Goal: Check status: Check status

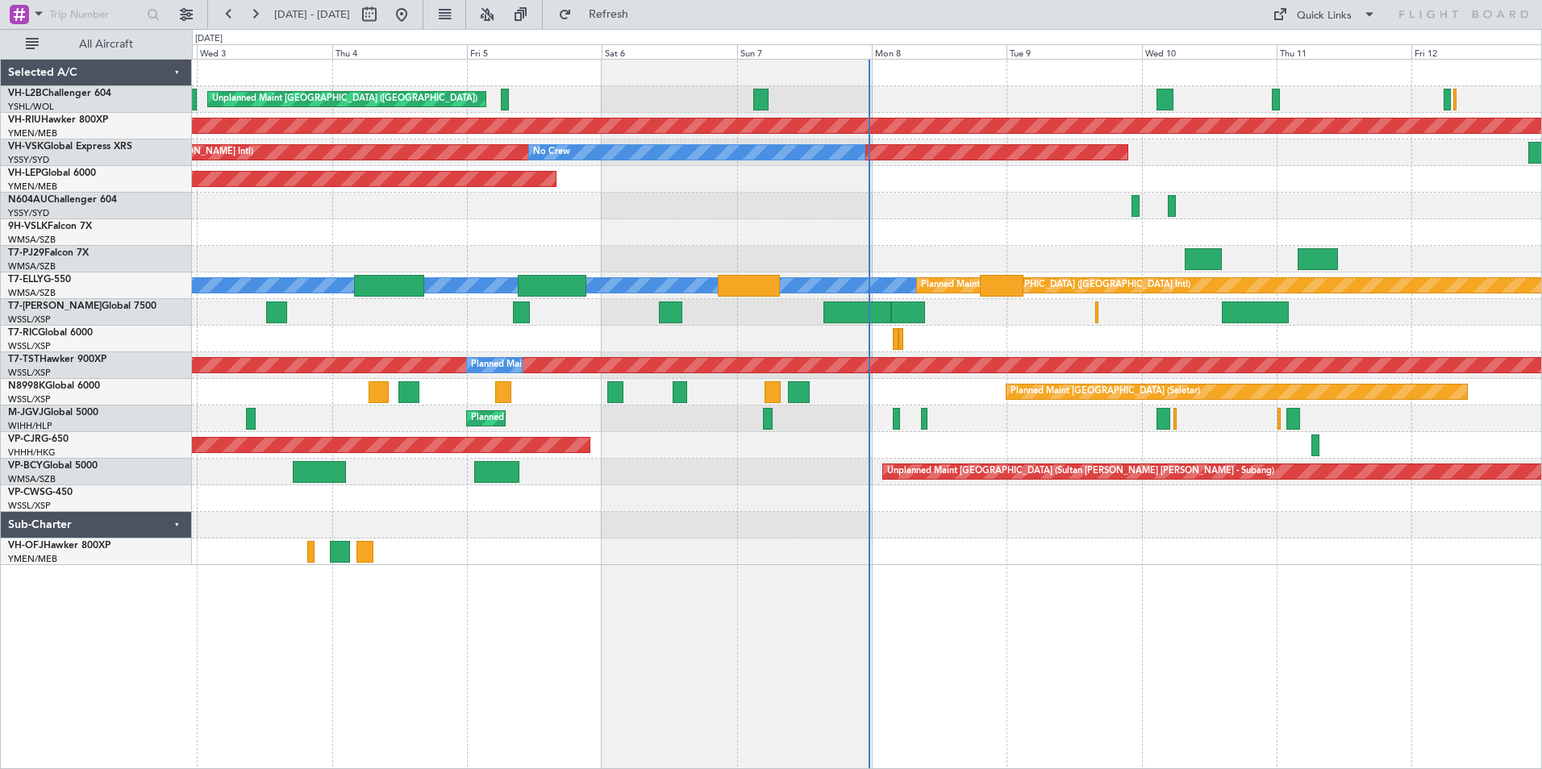
click at [54, 202] on link "N604AU Challenger 604" at bounding box center [62, 200] width 109 height 10
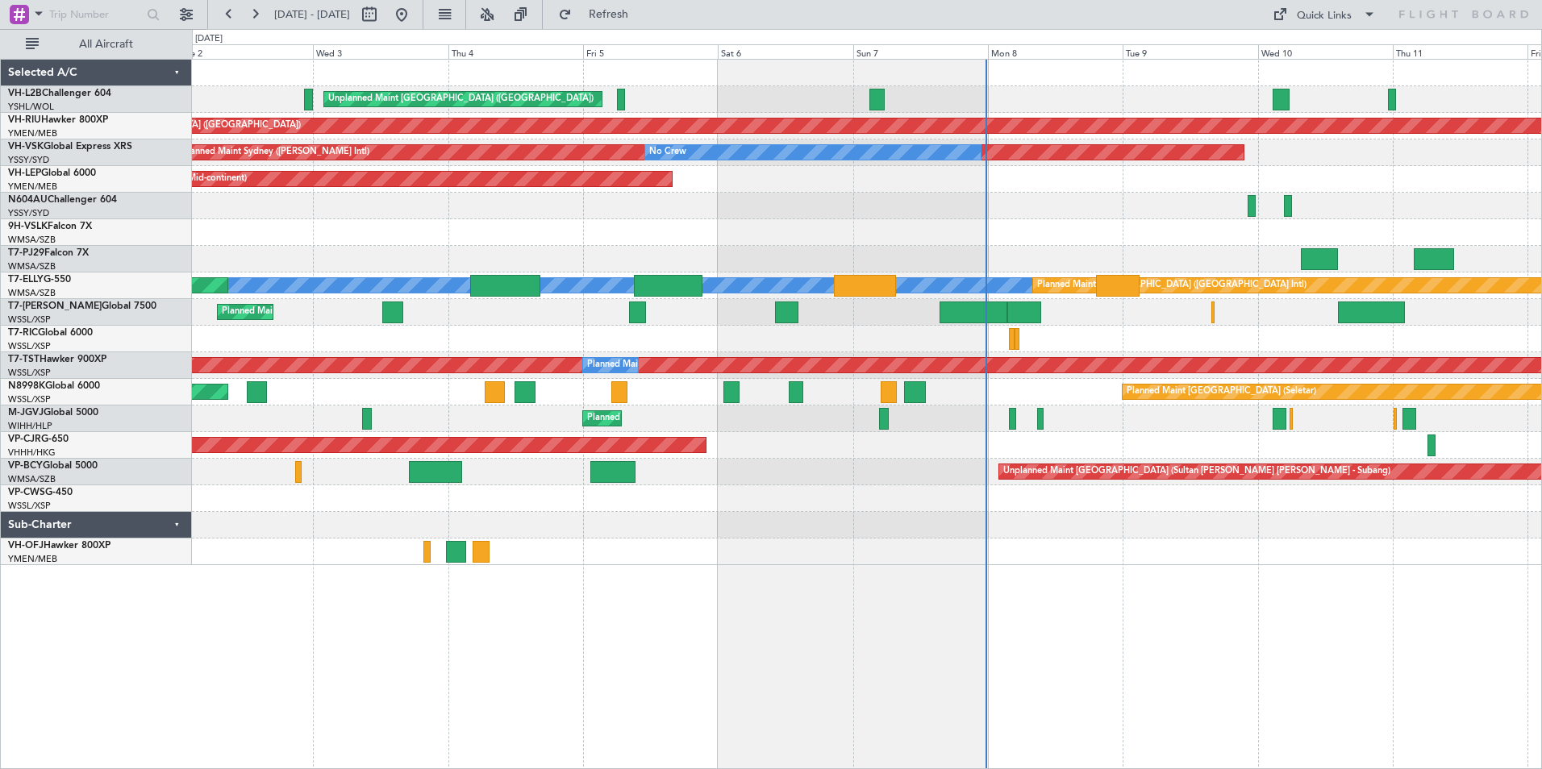
click at [1027, 245] on div "Unplanned Maint [GEOGRAPHIC_DATA] ([GEOGRAPHIC_DATA]) Planned Maint [GEOGRAPHIC…" at bounding box center [866, 313] width 1349 height 506
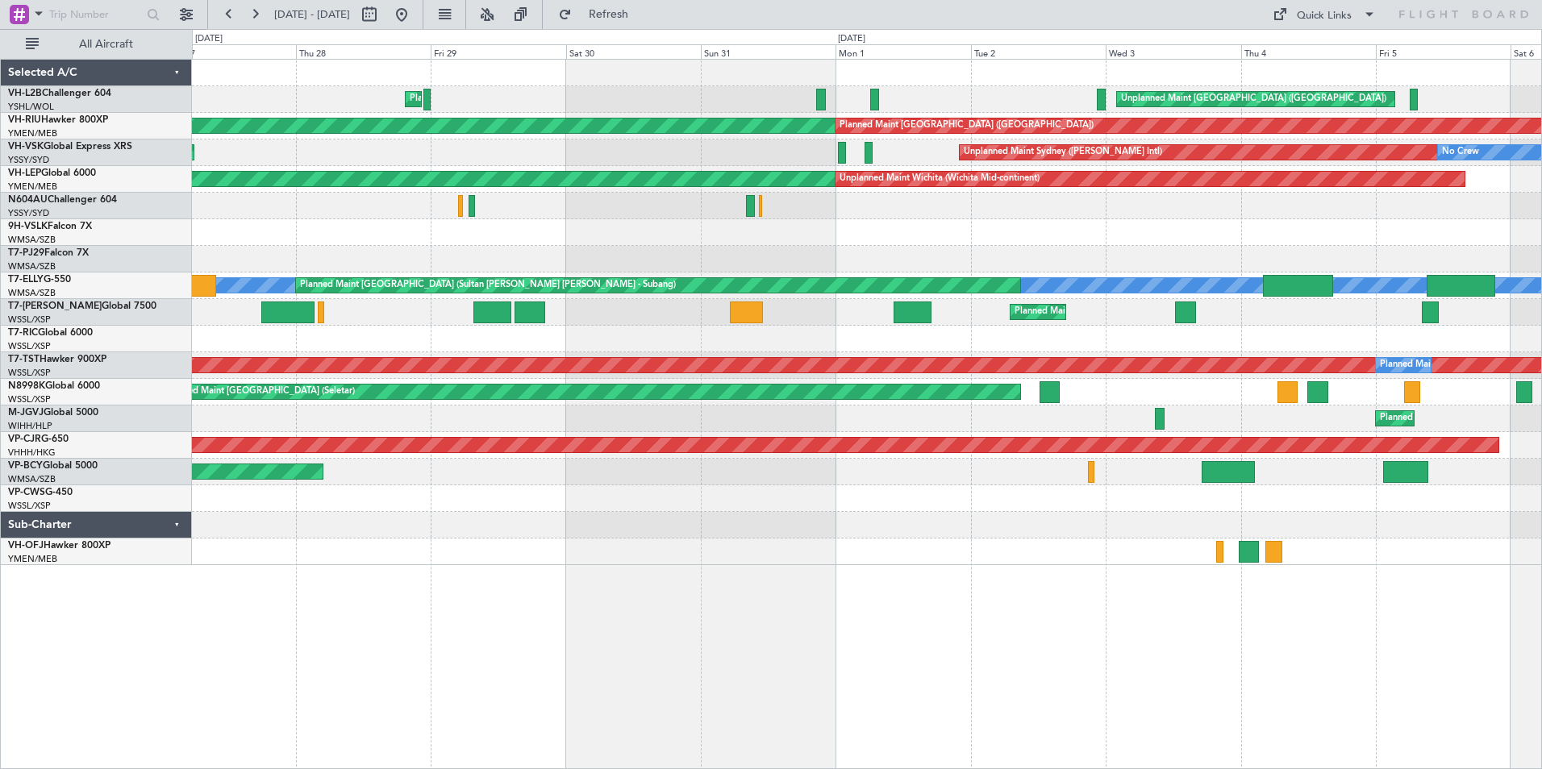
click at [1173, 286] on div "Unplanned Maint [GEOGRAPHIC_DATA] ([GEOGRAPHIC_DATA]) Planned Maint [GEOGRAPHIC…" at bounding box center [866, 313] width 1349 height 506
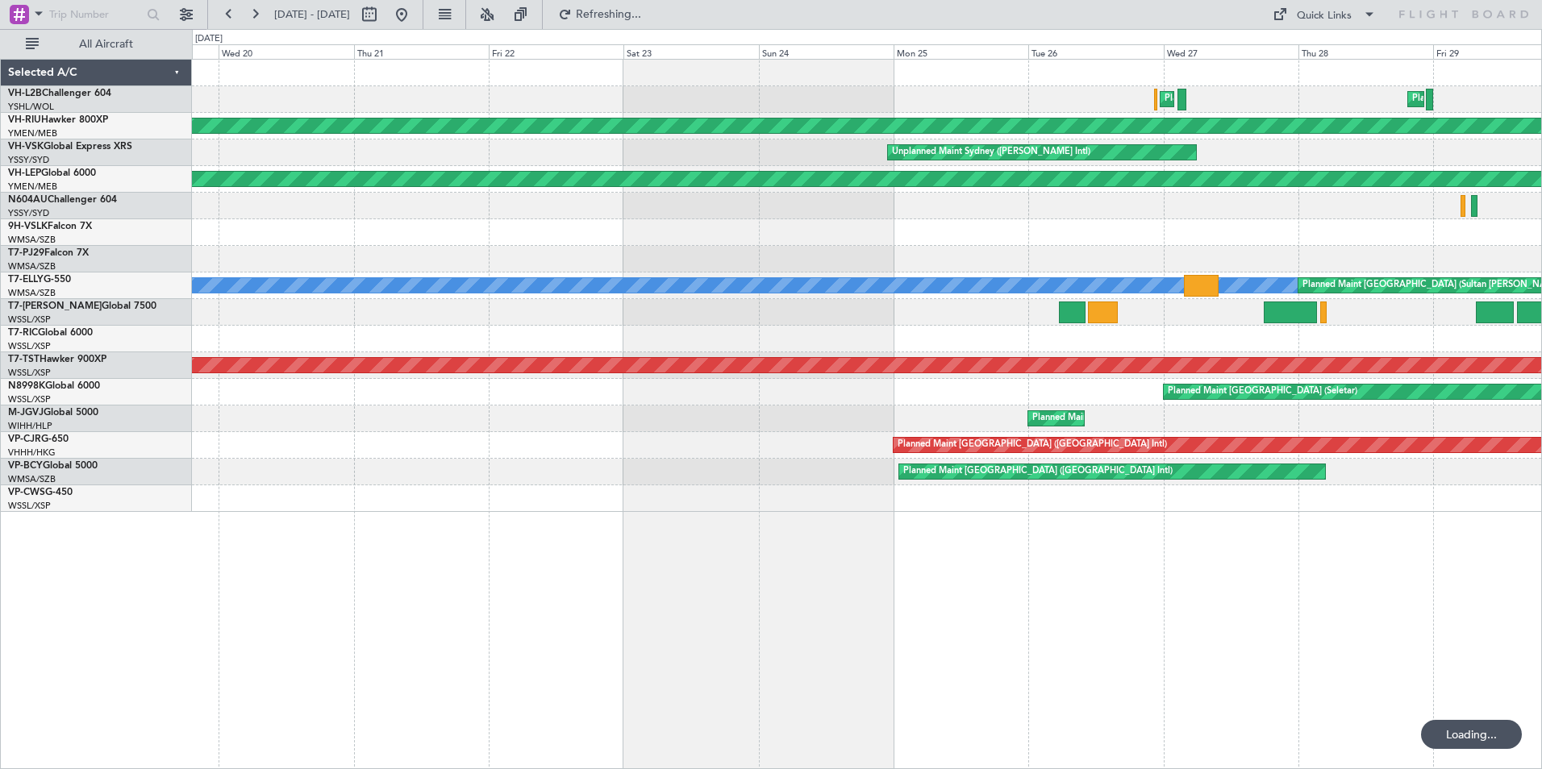
click at [1057, 275] on div "Planned Maint [GEOGRAPHIC_DATA] ([GEOGRAPHIC_DATA]) Planned Maint Sydney ([PERS…" at bounding box center [866, 286] width 1349 height 452
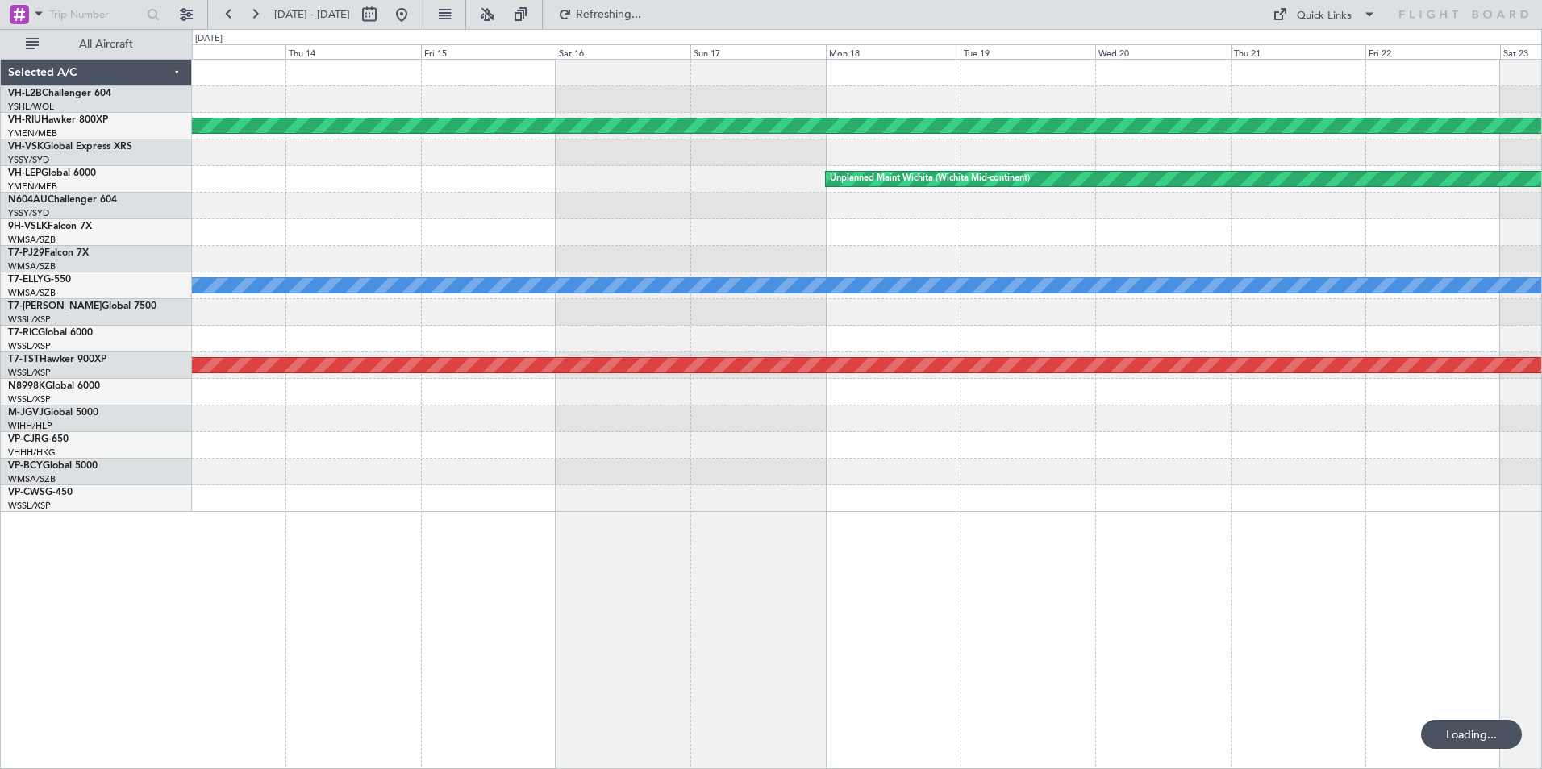
click at [1268, 304] on div "Planned Maint [GEOGRAPHIC_DATA] ([GEOGRAPHIC_DATA]) Unplanned Maint Sydney ([PE…" at bounding box center [866, 286] width 1349 height 452
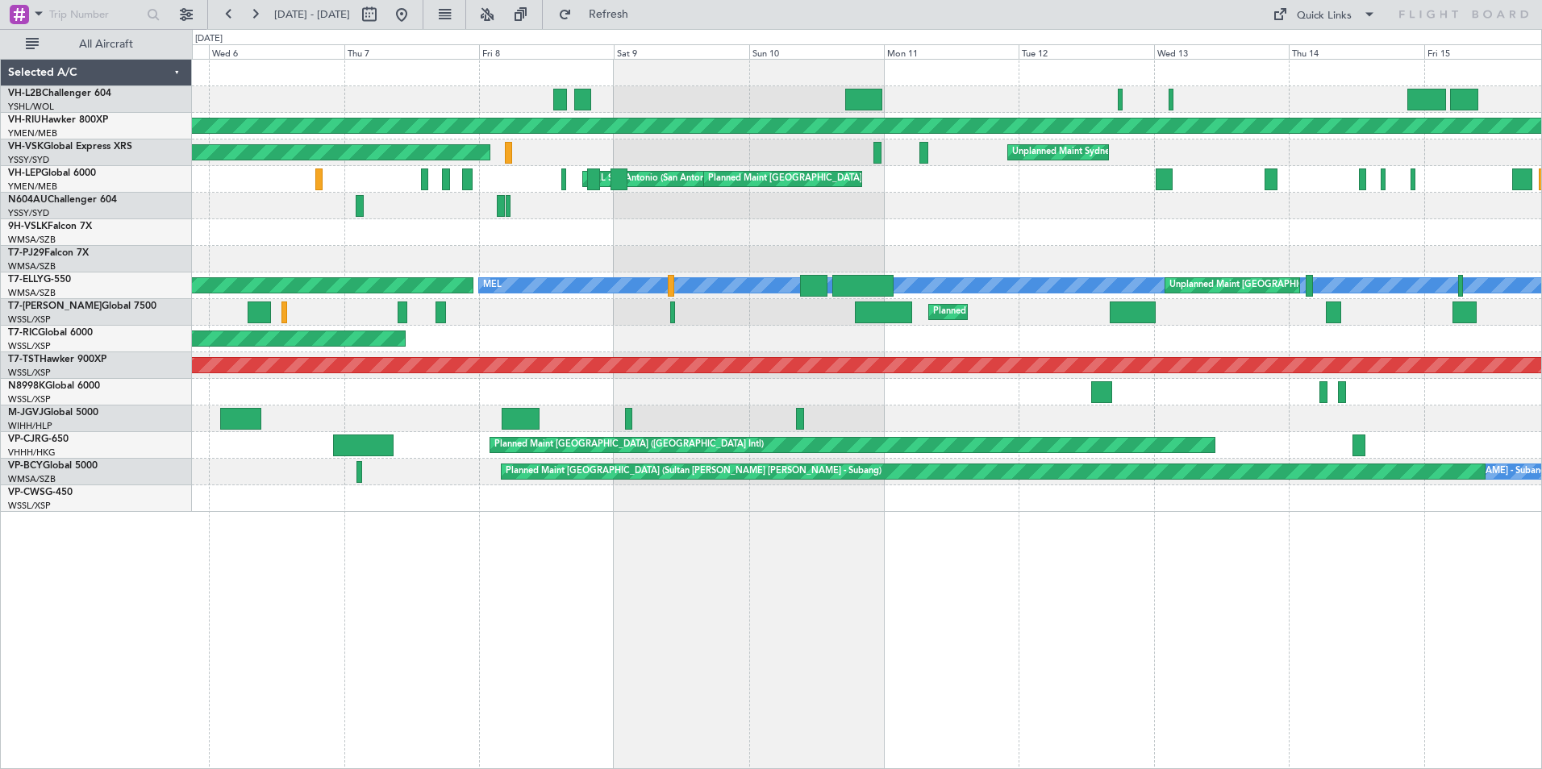
click at [1287, 290] on div "[PERSON_NAME] Unplanned Maint [GEOGRAPHIC_DATA] (Sultan [PERSON_NAME] [PERSON_N…" at bounding box center [866, 286] width 1349 height 27
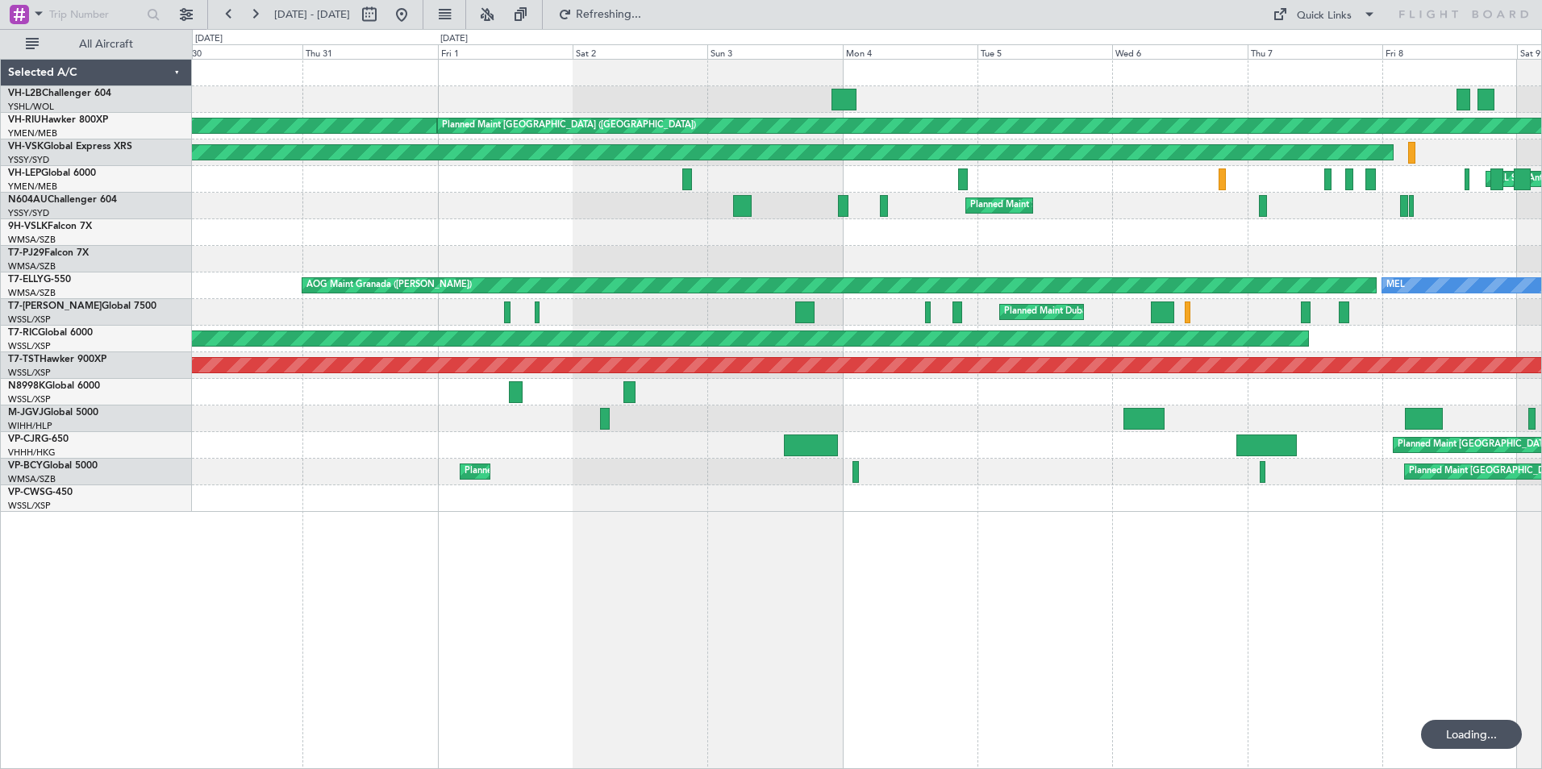
click at [791, 265] on div at bounding box center [866, 259] width 1349 height 27
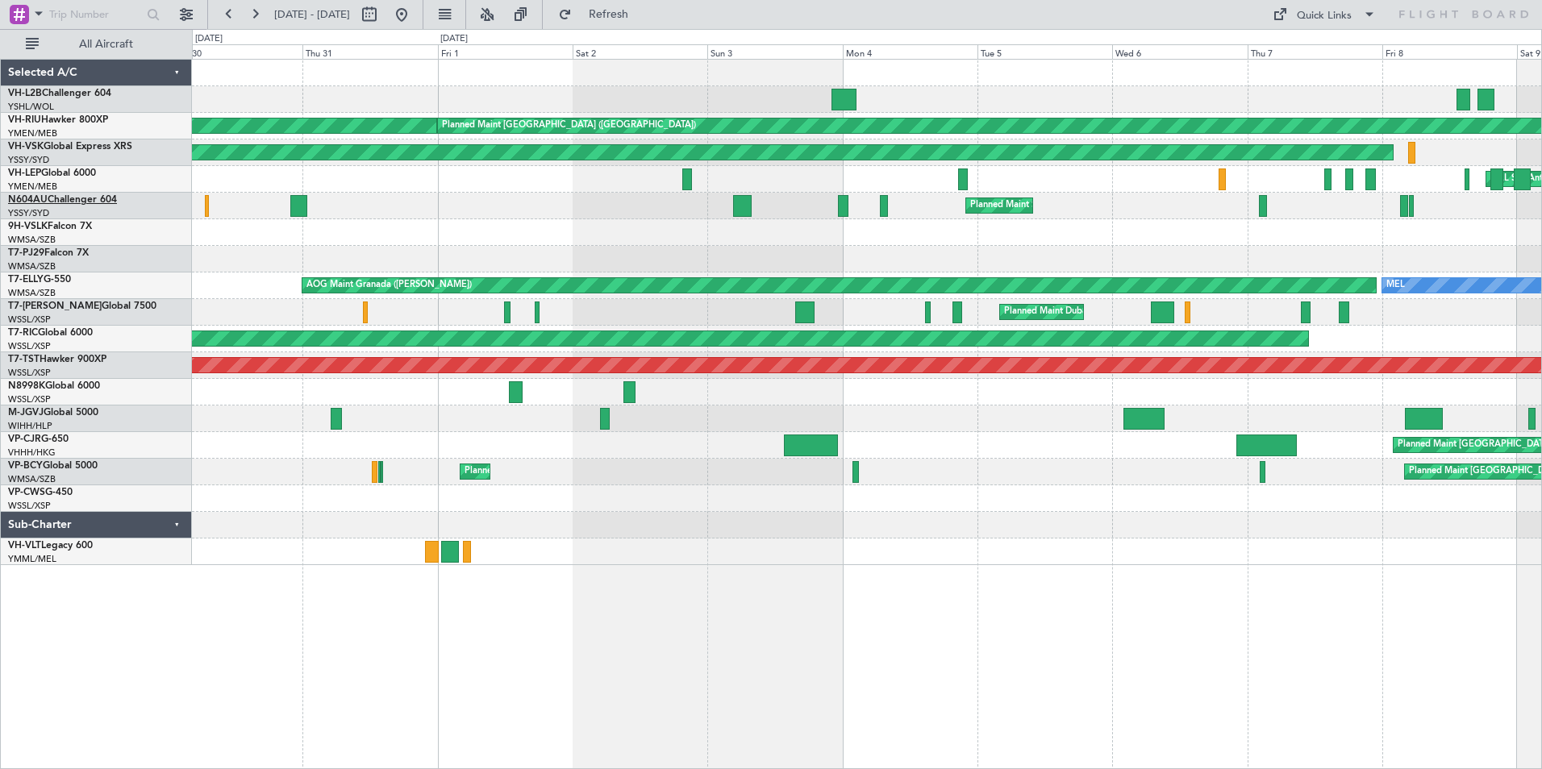
click at [48, 202] on link "N604AU Challenger 604" at bounding box center [62, 200] width 109 height 10
click at [1275, 269] on div "Planned Maint [GEOGRAPHIC_DATA] ([GEOGRAPHIC_DATA]) Planned Maint [GEOGRAPHIC_D…" at bounding box center [866, 313] width 1349 height 506
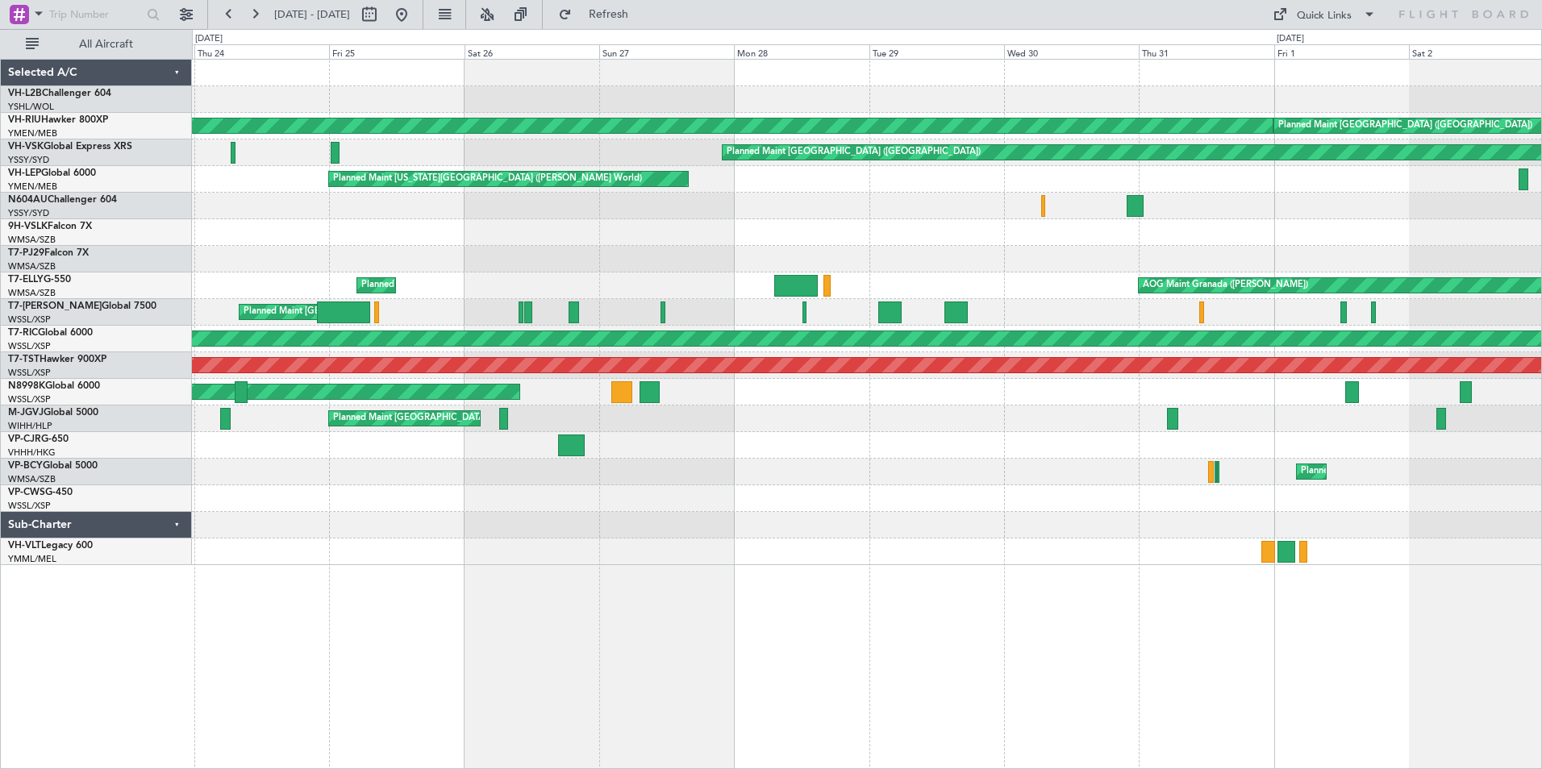
click at [1321, 208] on div "Planned Maint Sydney ([PERSON_NAME] Intl)" at bounding box center [866, 206] width 1349 height 27
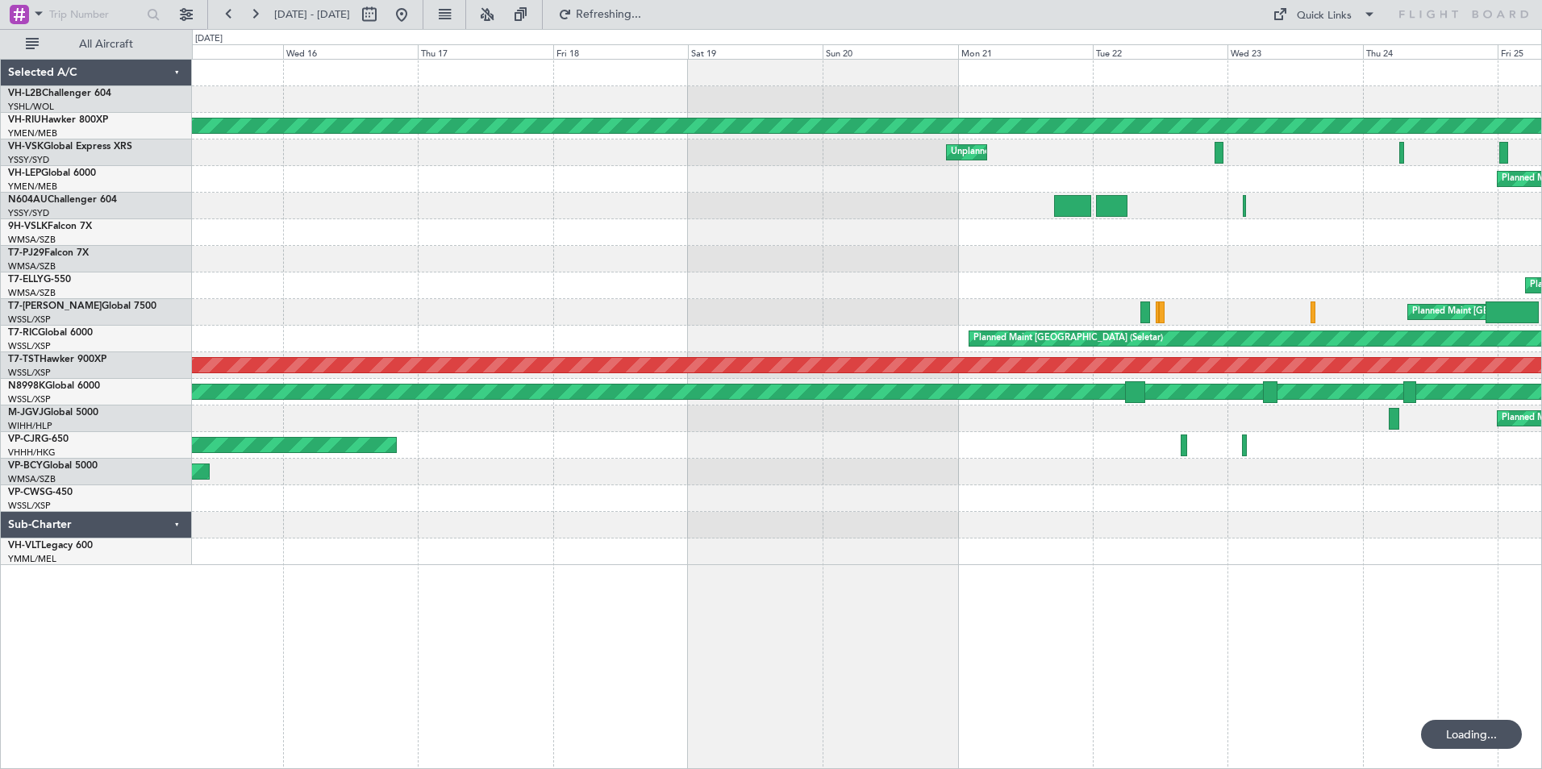
click at [1172, 234] on div "Planned Maint [GEOGRAPHIC_DATA] ([GEOGRAPHIC_DATA]) Unplanned Maint Sydney ([PE…" at bounding box center [866, 313] width 1349 height 506
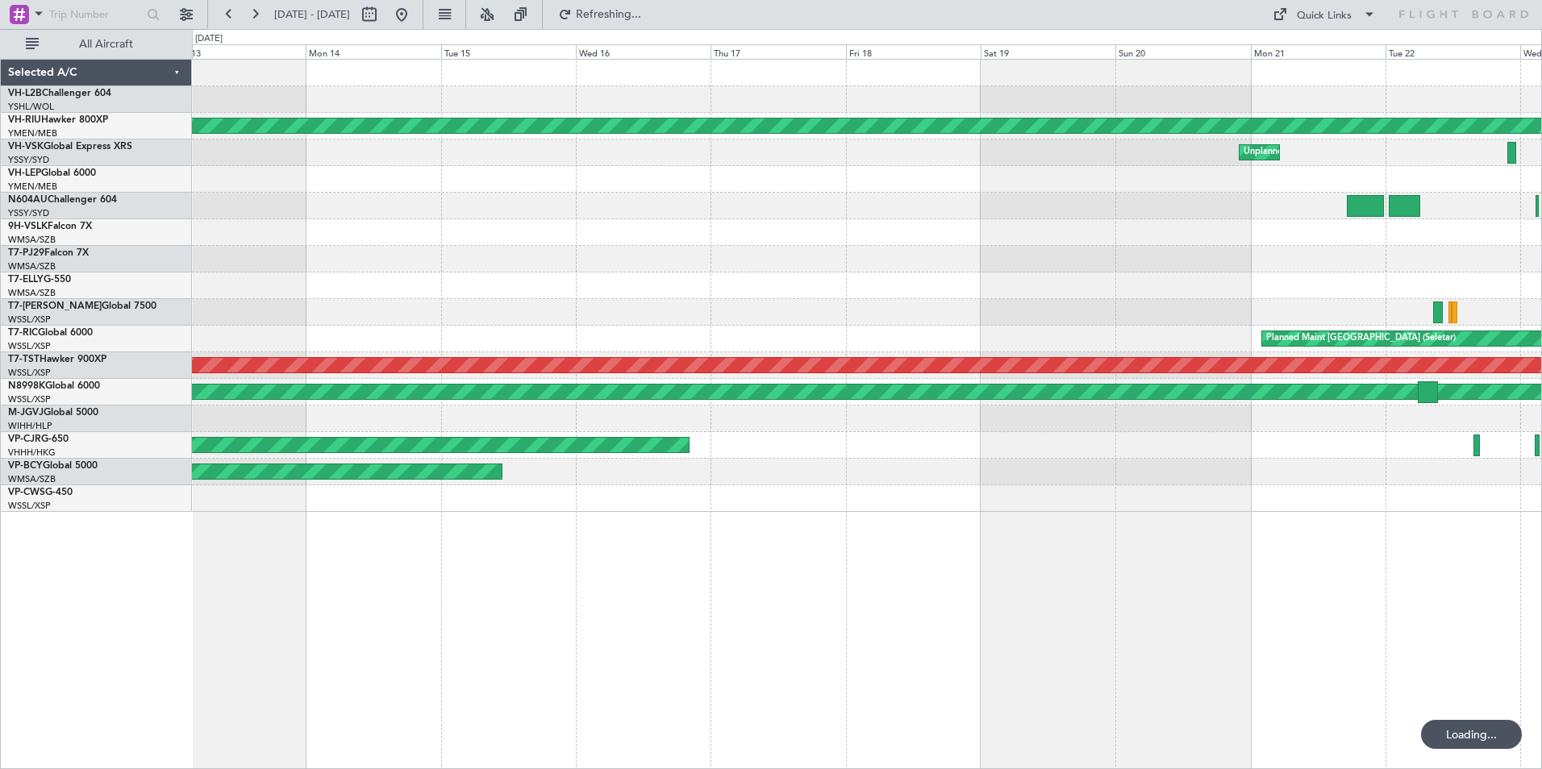
click at [1415, 306] on div "Planned Maint [GEOGRAPHIC_DATA] ([GEOGRAPHIC_DATA]) Unplanned Maint Sydney ([PE…" at bounding box center [866, 286] width 1349 height 452
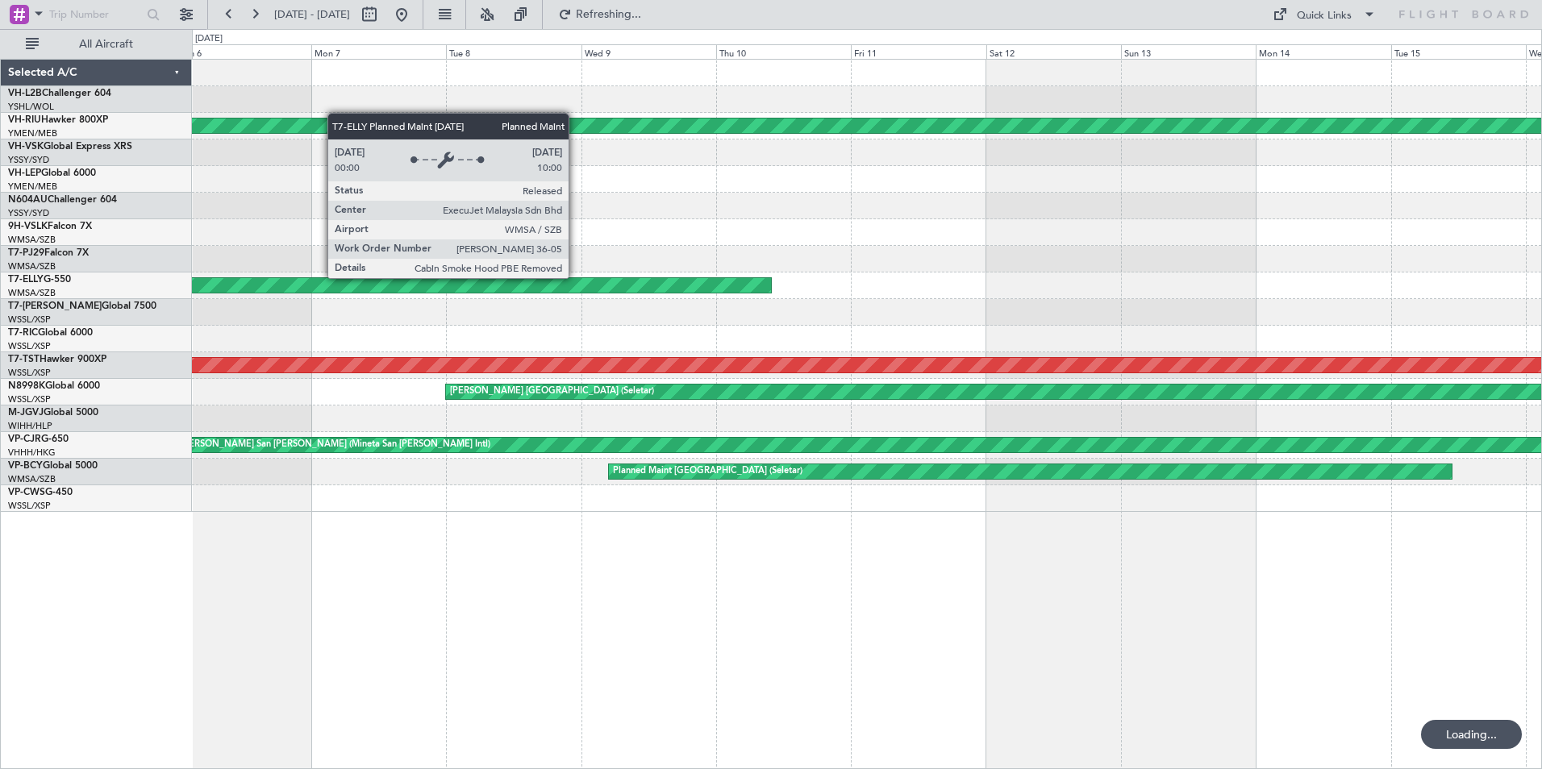
click at [1440, 288] on div "Planned Maint [GEOGRAPHIC_DATA] (Sultan [PERSON_NAME] [PERSON_NAME] - Subang)" at bounding box center [866, 286] width 1349 height 27
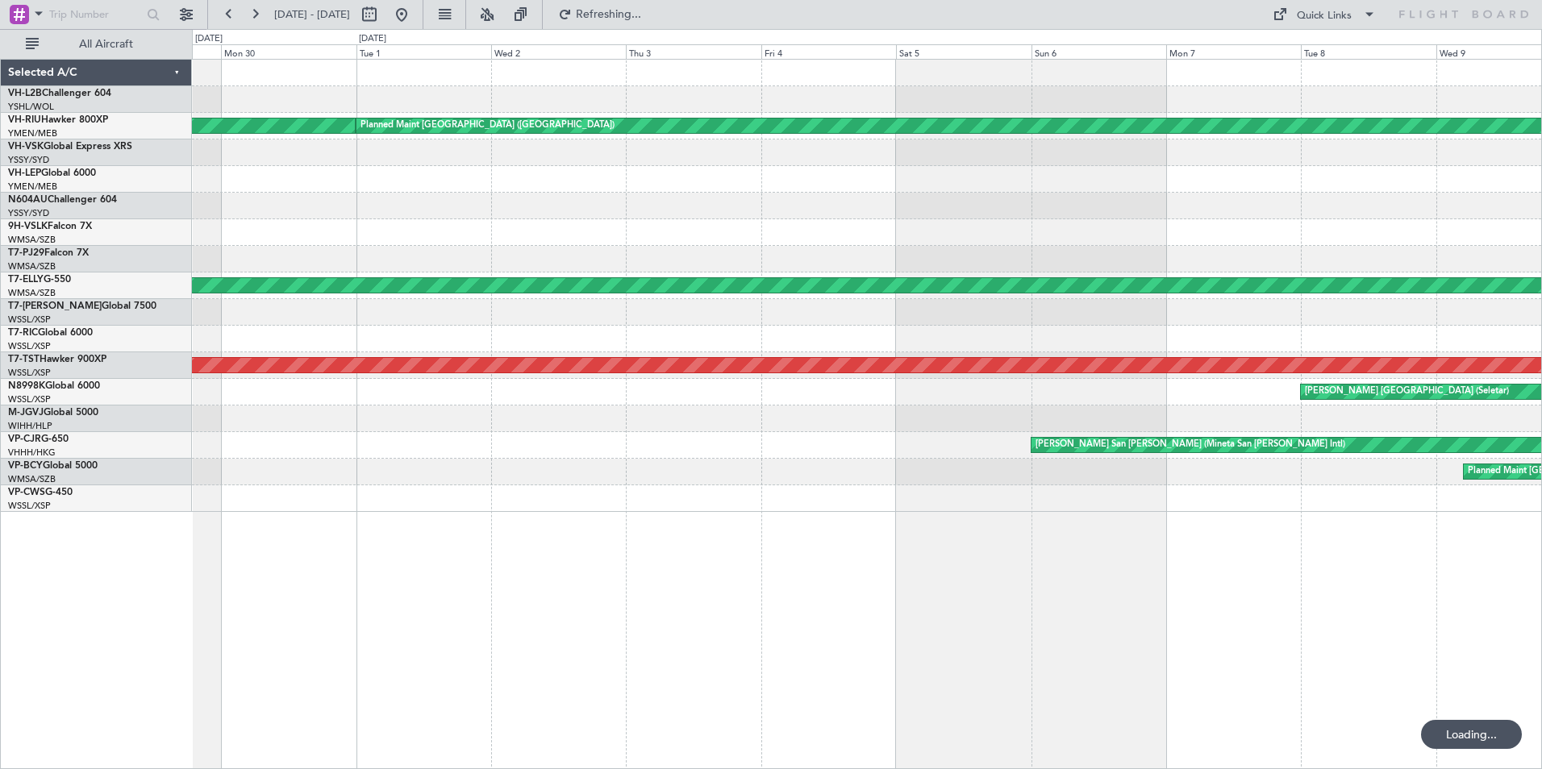
click at [1487, 273] on div "Planned Maint [GEOGRAPHIC_DATA] ([GEOGRAPHIC_DATA]) Planned Maint [GEOGRAPHIC_D…" at bounding box center [866, 286] width 1349 height 452
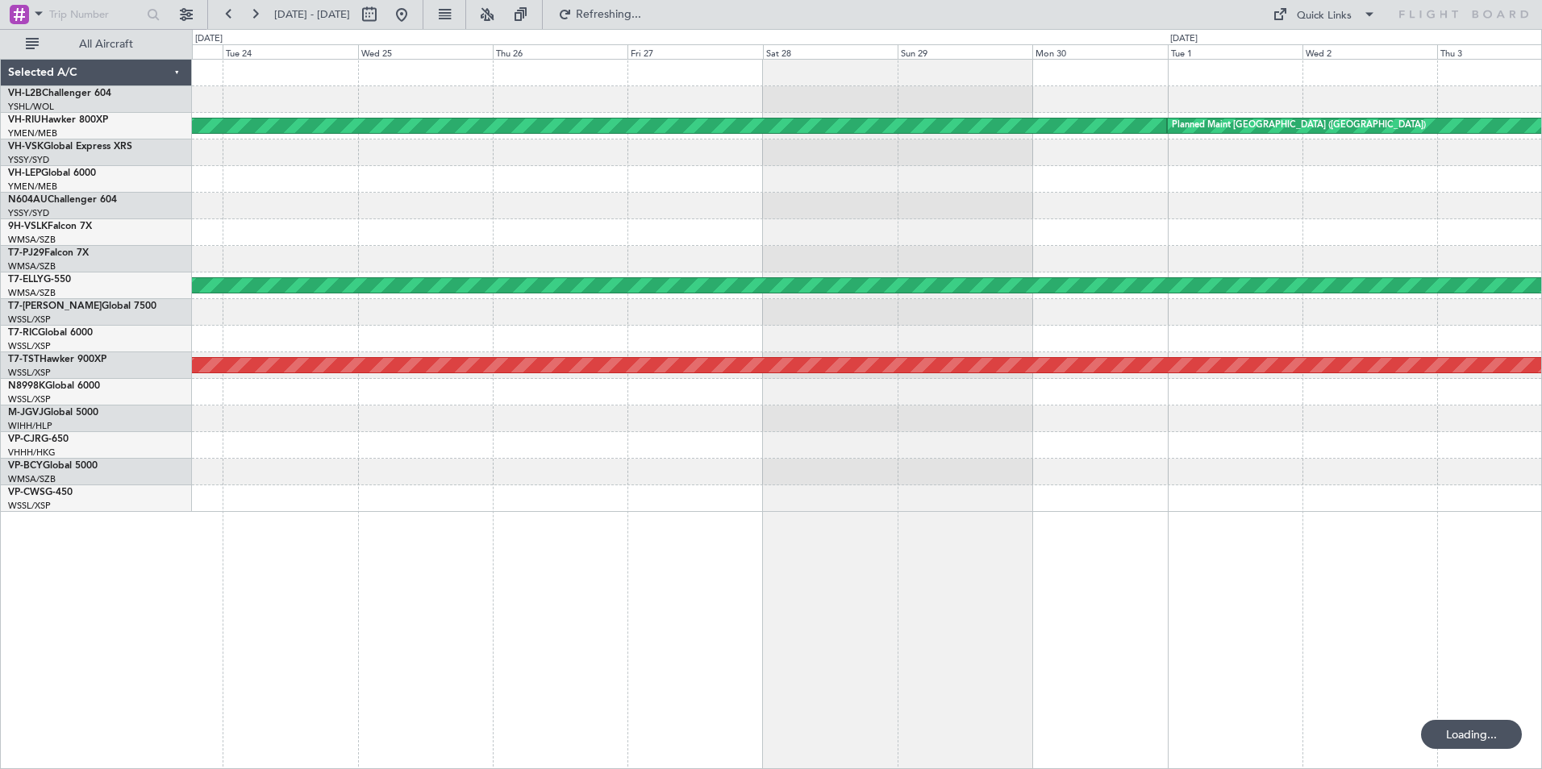
click at [1541, 305] on html "[DATE] - [DATE] Refreshing... Quick Links All Aircraft Planned Maint [GEOGRAPHI…" at bounding box center [771, 384] width 1542 height 769
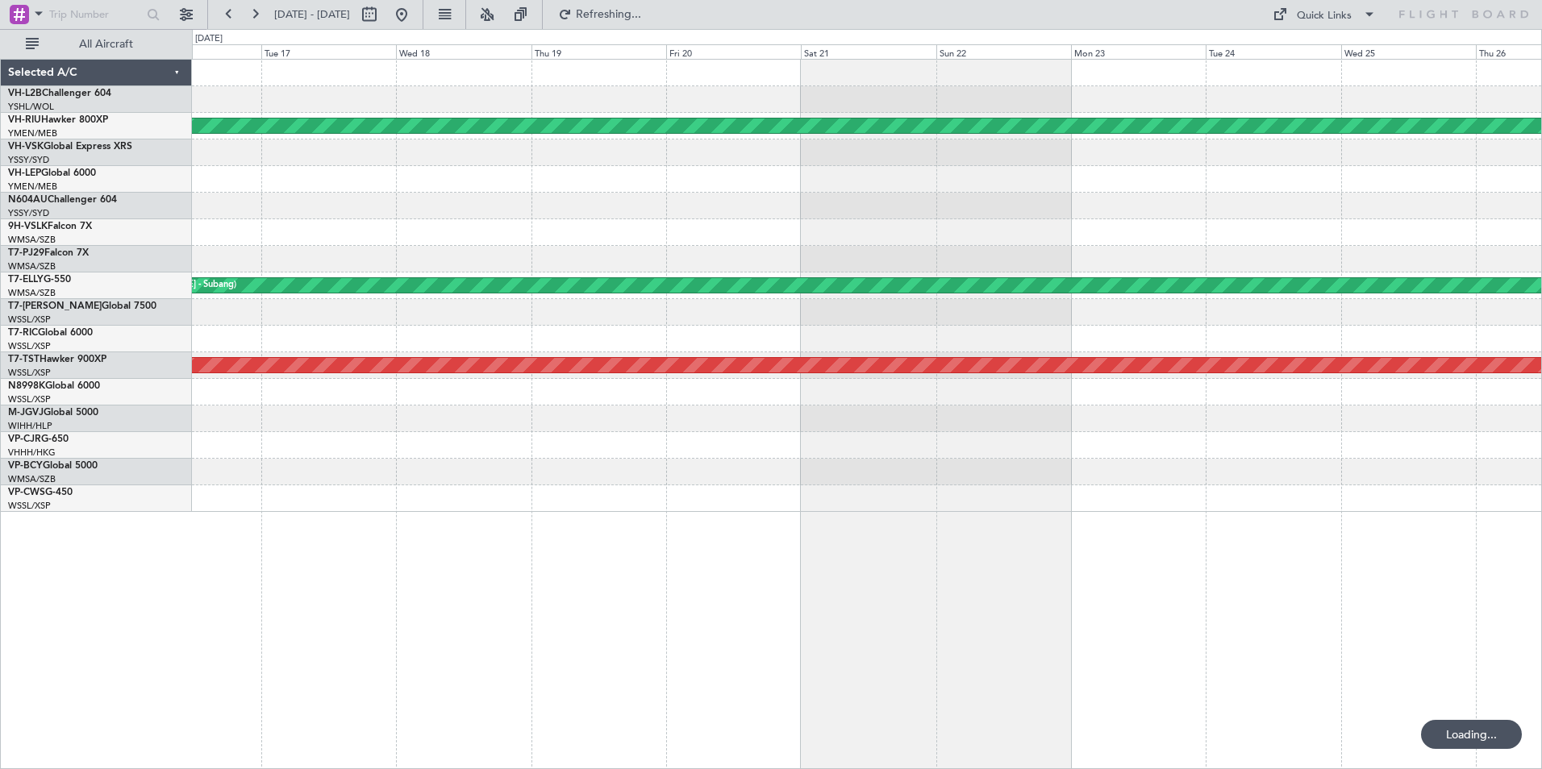
click at [1490, 297] on div "Planned Maint [GEOGRAPHIC_DATA] ([GEOGRAPHIC_DATA]) Planned Maint [GEOGRAPHIC_D…" at bounding box center [866, 286] width 1349 height 452
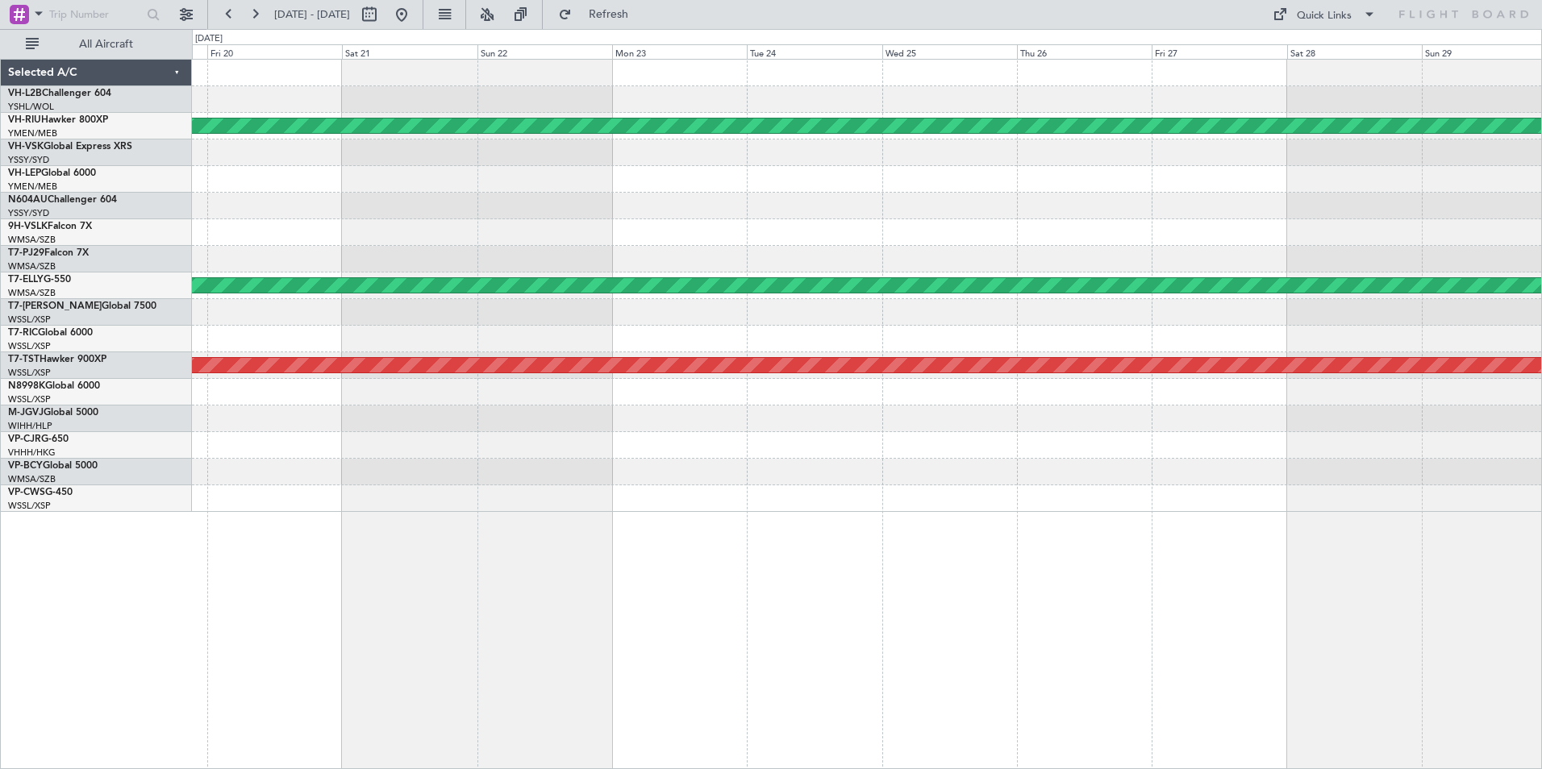
click at [0, 202] on html "[DATE] - [DATE] Refresh Quick Links All Aircraft Planned Maint [GEOGRAPHIC_DATA…" at bounding box center [771, 384] width 1542 height 769
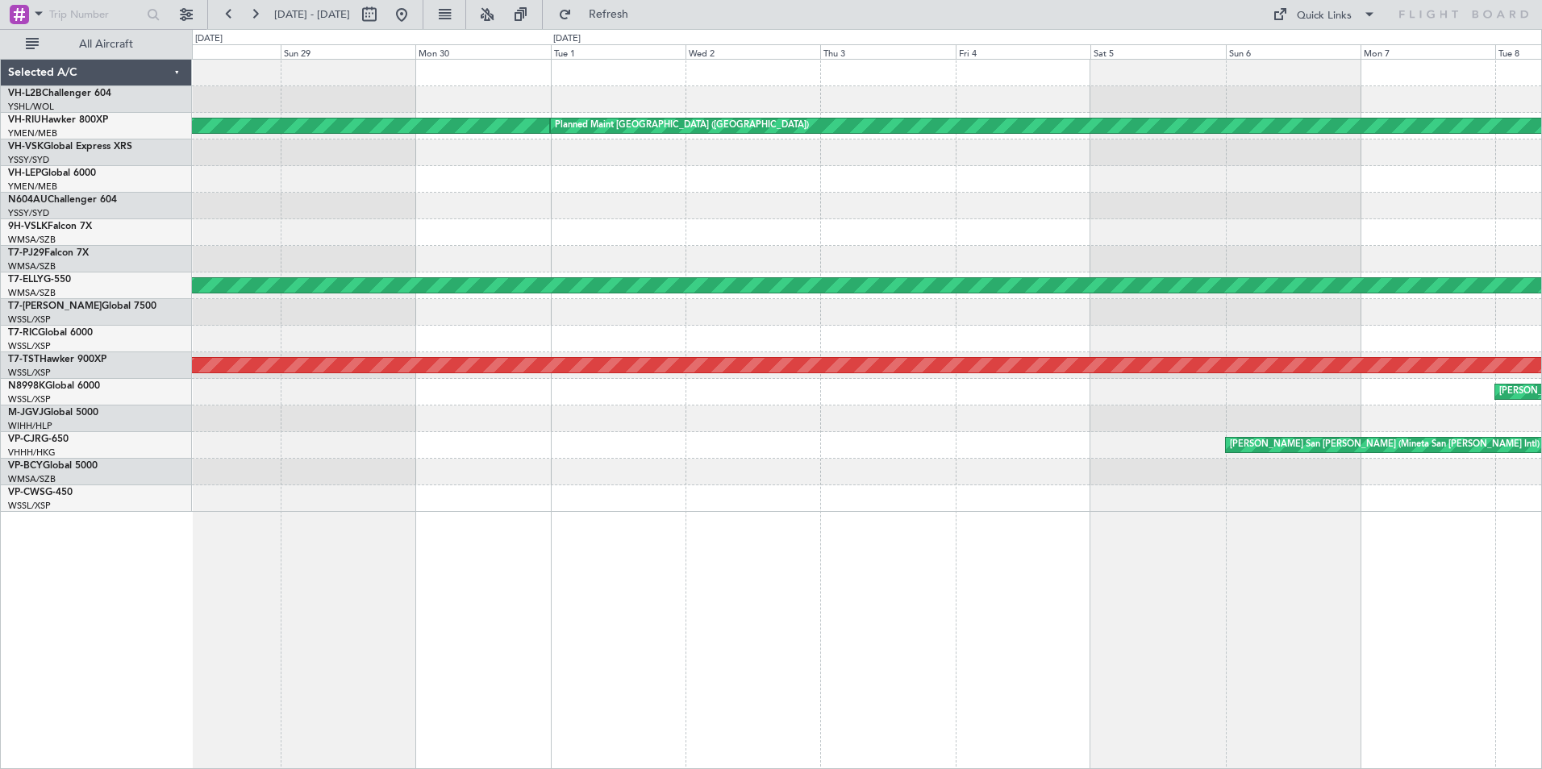
click at [104, 158] on div "Planned Maint [GEOGRAPHIC_DATA] ([GEOGRAPHIC_DATA]) Planned Maint [GEOGRAPHIC_D…" at bounding box center [771, 399] width 1542 height 740
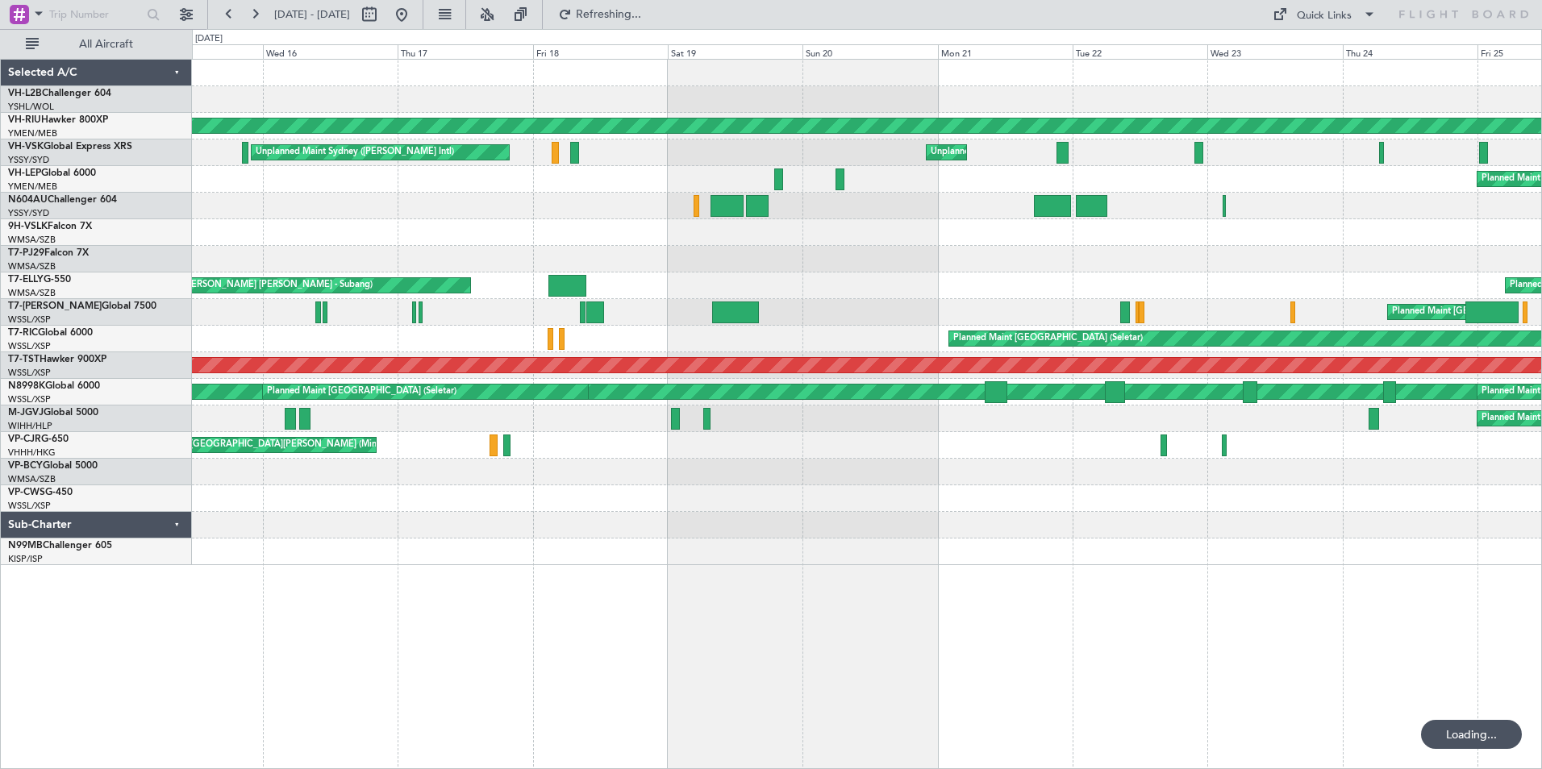
click at [336, 177] on div "Planned Maint [GEOGRAPHIC_DATA] ([GEOGRAPHIC_DATA]) Unplanned Maint Sydney ([PE…" at bounding box center [866, 313] width 1349 height 506
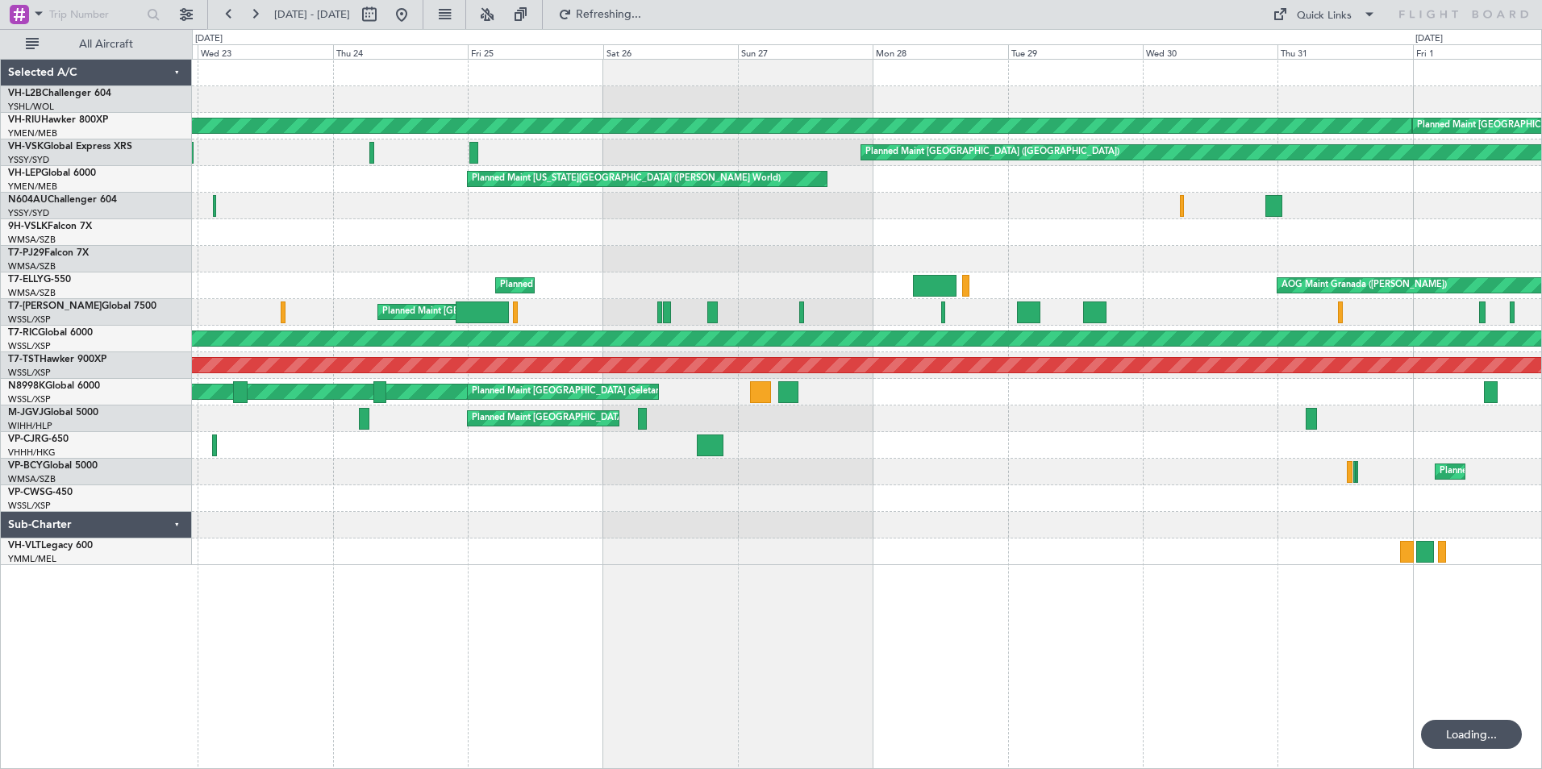
click at [72, 228] on div "Planned Maint [GEOGRAPHIC_DATA] ([GEOGRAPHIC_DATA]) Planned Maint [GEOGRAPHIC_D…" at bounding box center [771, 399] width 1542 height 740
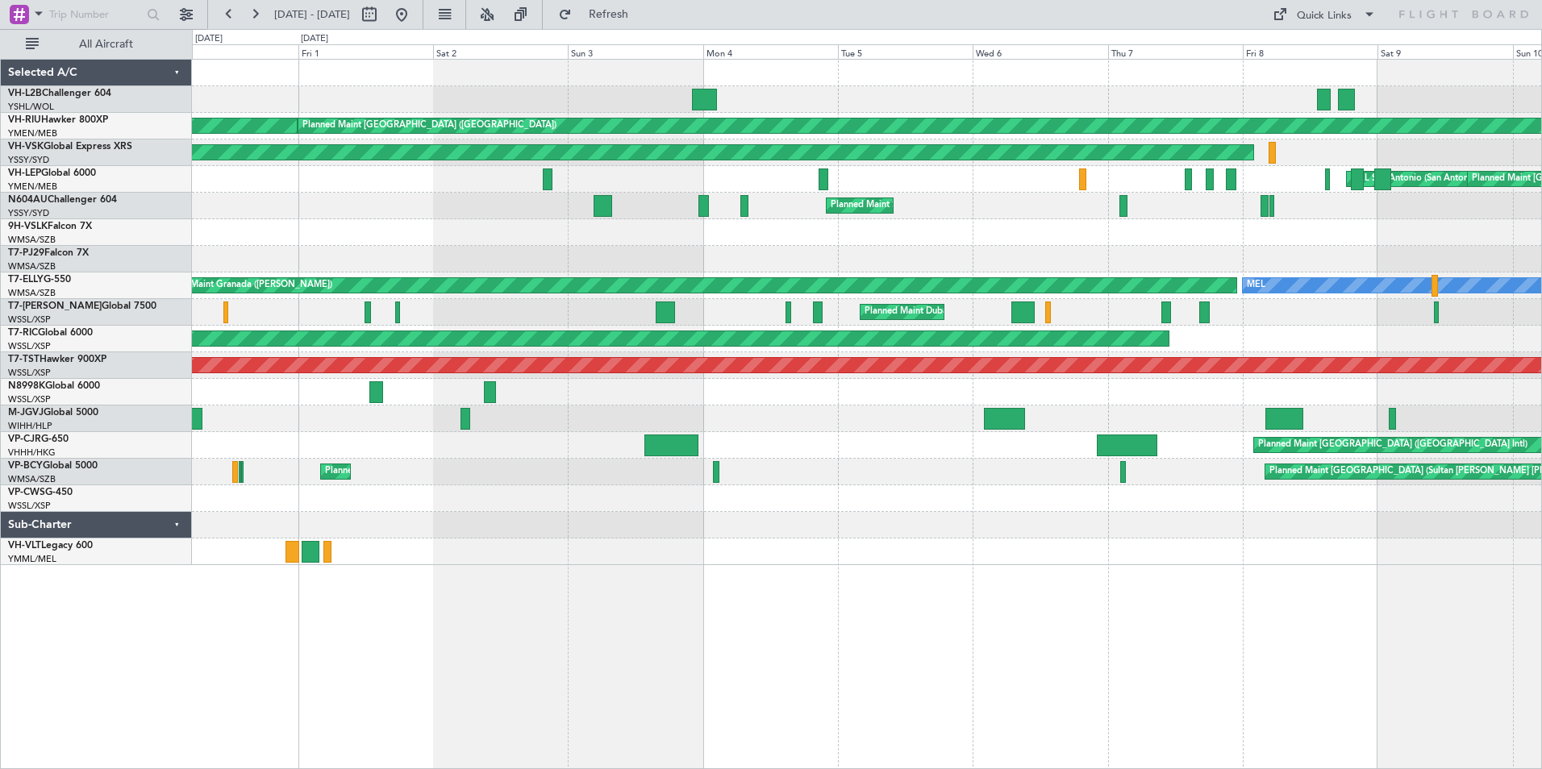
click at [48, 205] on div "Planned Maint [GEOGRAPHIC_DATA] ([GEOGRAPHIC_DATA]) Planned Maint [GEOGRAPHIC_D…" at bounding box center [771, 399] width 1542 height 740
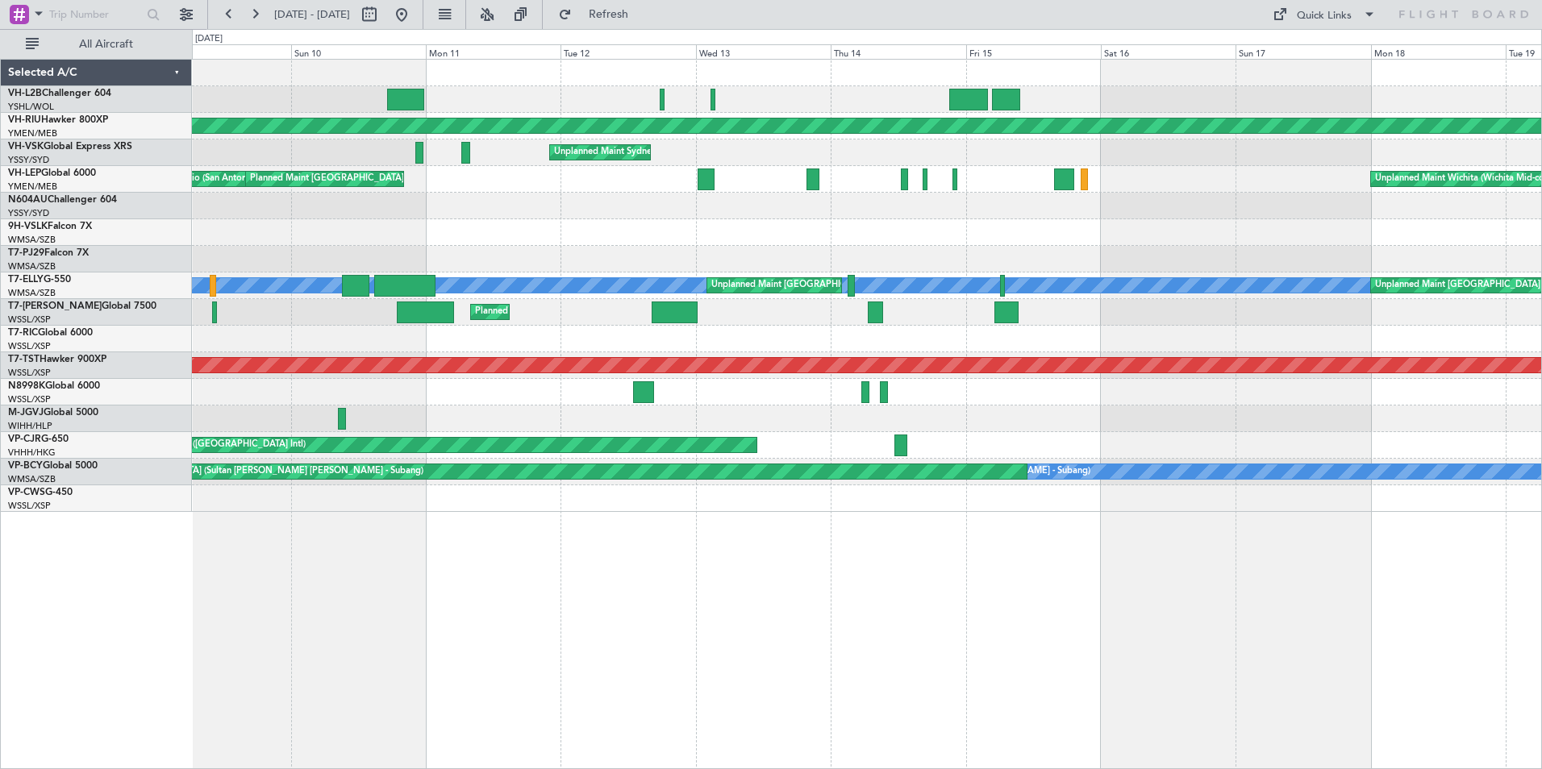
click at [104, 212] on div "Planned Maint [GEOGRAPHIC_DATA] ([GEOGRAPHIC_DATA]) Unplanned Maint Sydney ([PE…" at bounding box center [771, 399] width 1542 height 740
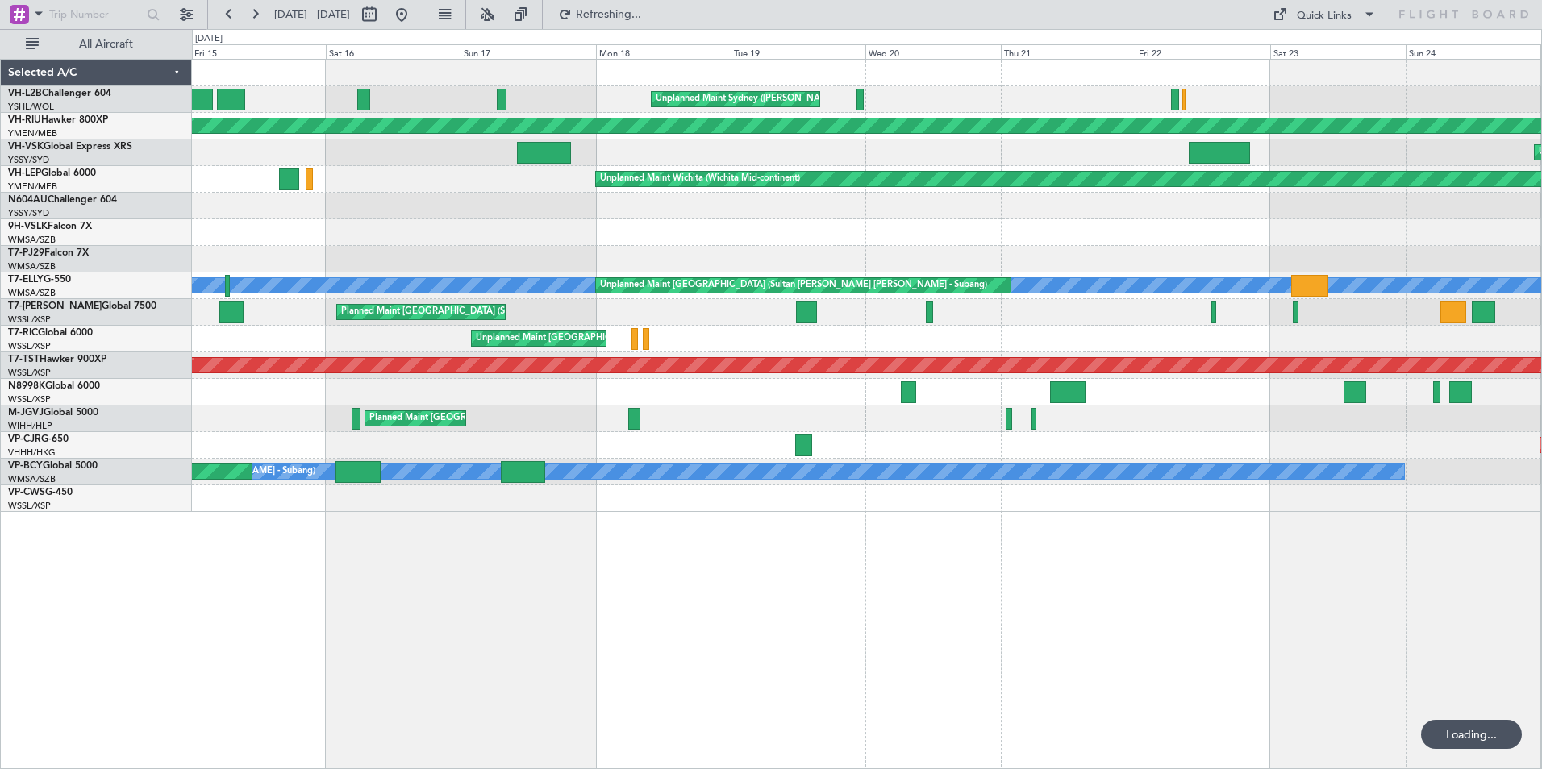
click at [130, 177] on div "Unplanned Maint Sydney ([PERSON_NAME] Intl) Planned Maint [GEOGRAPHIC_DATA] ([G…" at bounding box center [771, 399] width 1542 height 740
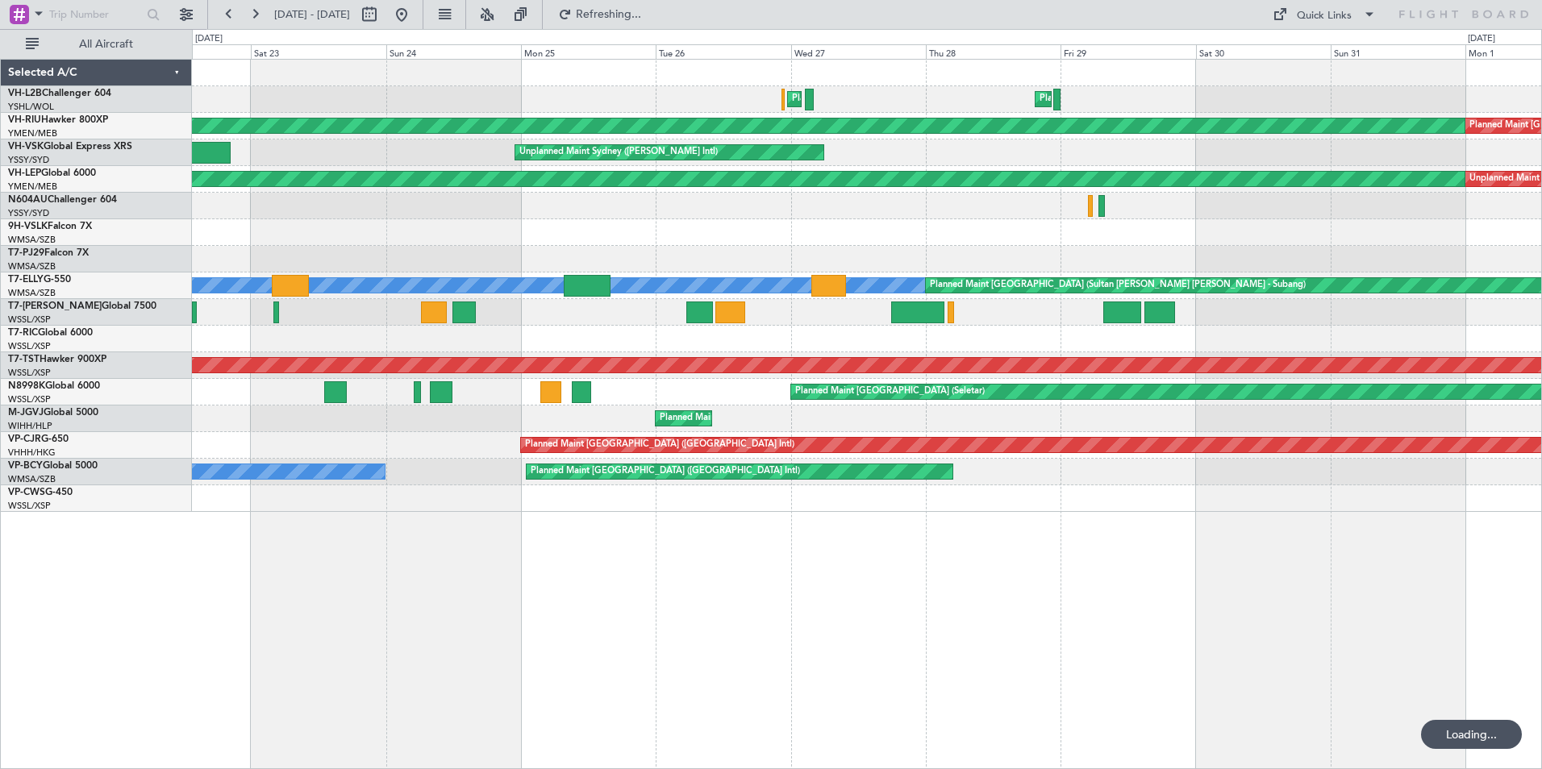
click at [86, 190] on div "Planned Maint Sydney ([PERSON_NAME] Intl) Planned Maint [GEOGRAPHIC_DATA] ([GEO…" at bounding box center [771, 399] width 1542 height 740
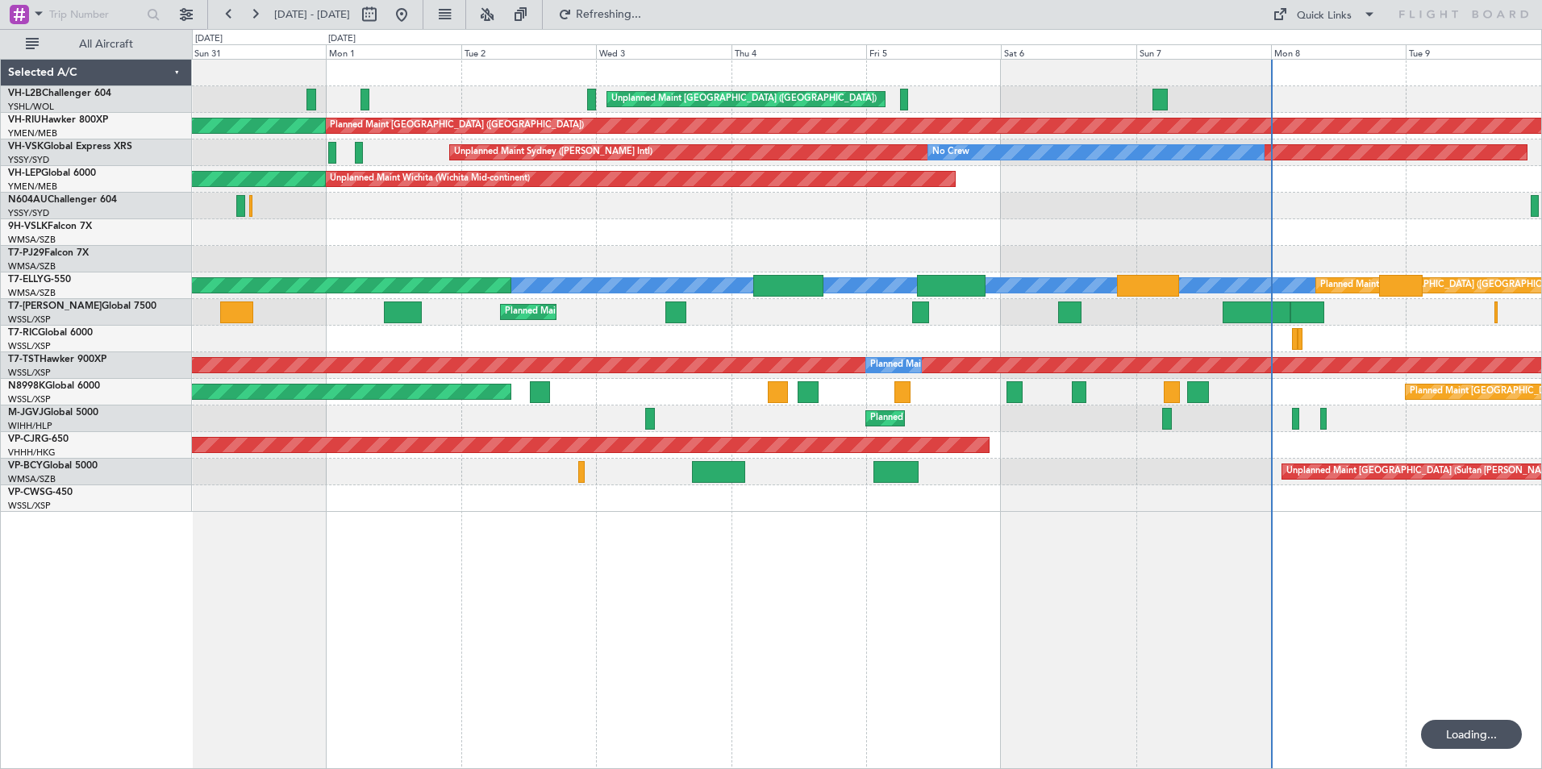
click at [293, 140] on div "Unplanned Maint [GEOGRAPHIC_DATA] ([GEOGRAPHIC_DATA]) Planned Maint [GEOGRAPHIC…" at bounding box center [866, 286] width 1349 height 452
